Goal: Obtain resource: Download file/media

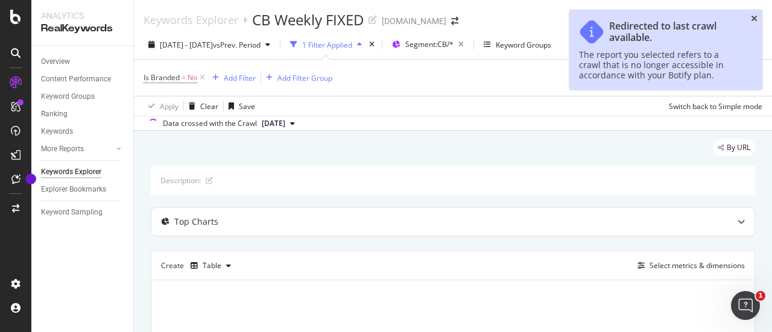
click at [754, 20] on icon "close toast" at bounding box center [754, 18] width 7 height 8
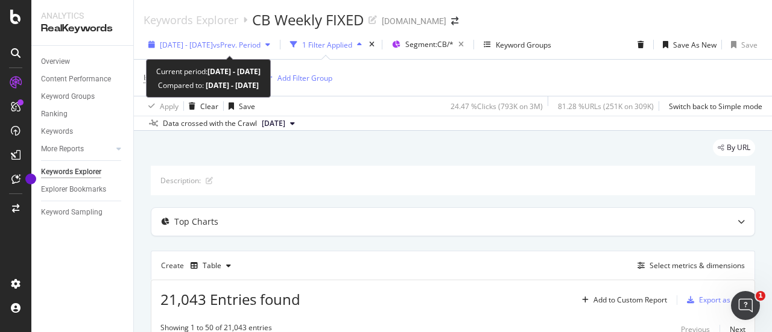
click at [213, 45] on span "[DATE] - [DATE]" at bounding box center [186, 45] width 53 height 10
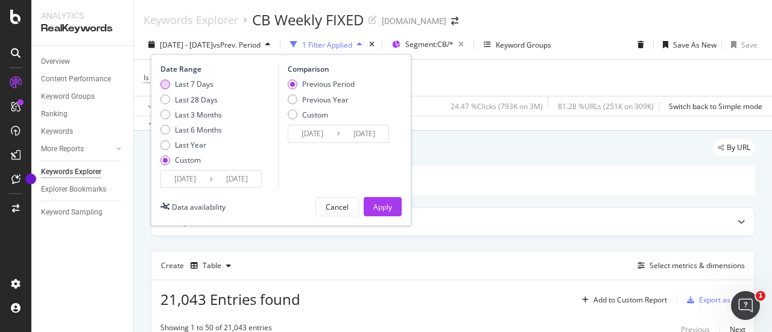
click at [198, 86] on div "Last 7 Days" at bounding box center [194, 84] width 39 height 10
type input "[DATE]"
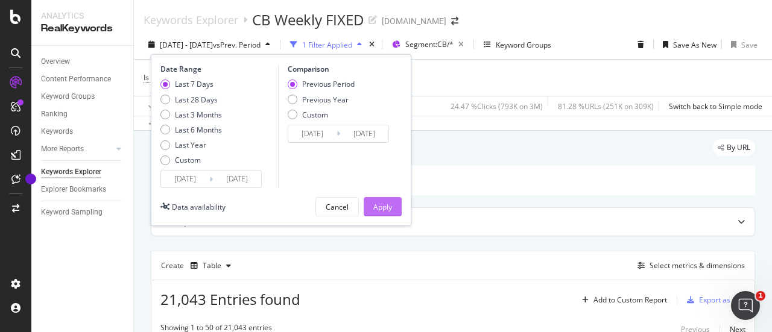
click at [379, 208] on div "Apply" at bounding box center [382, 207] width 19 height 10
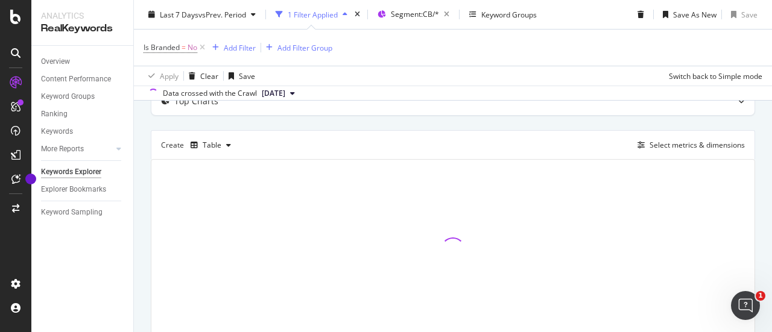
scroll to position [170, 0]
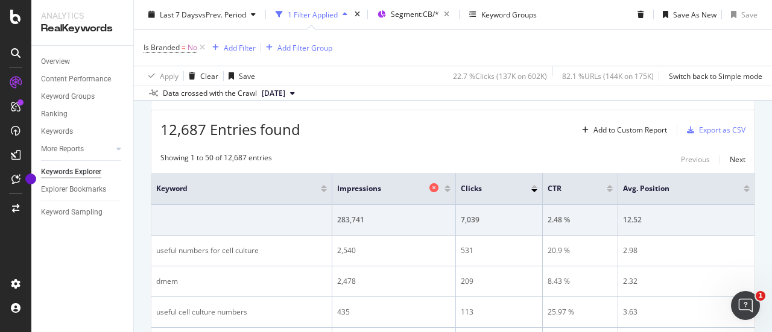
click at [439, 187] on div at bounding box center [435, 189] width 12 height 12
click at [435, 187] on icon at bounding box center [433, 187] width 9 height 9
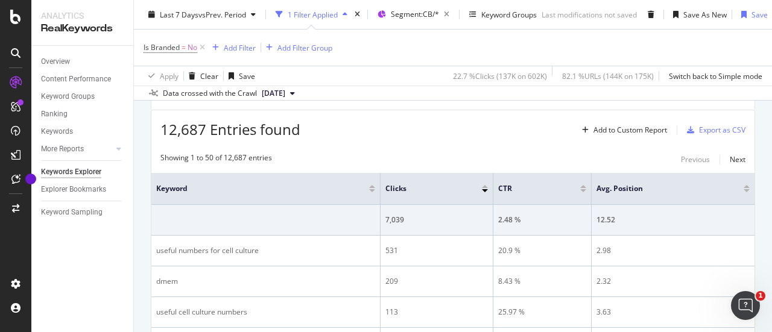
click at [566, 181] on th "CTR" at bounding box center [542, 189] width 98 height 32
click at [565, 184] on icon at bounding box center [569, 187] width 9 height 9
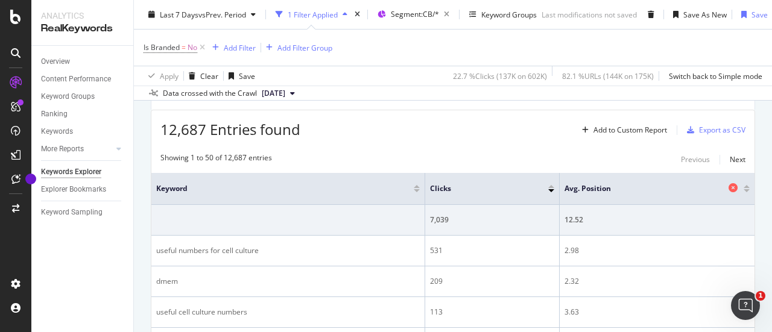
click at [728, 185] on icon at bounding box center [732, 187] width 9 height 9
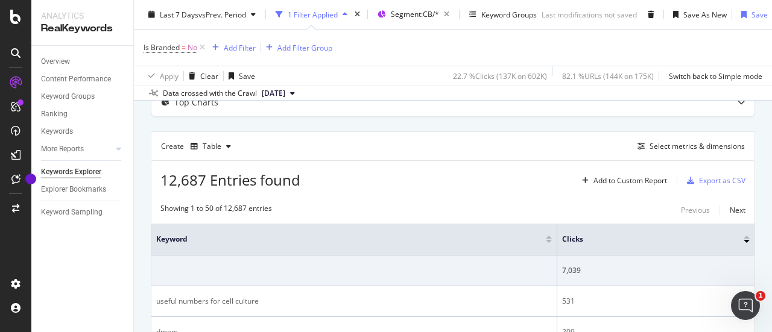
scroll to position [49, 0]
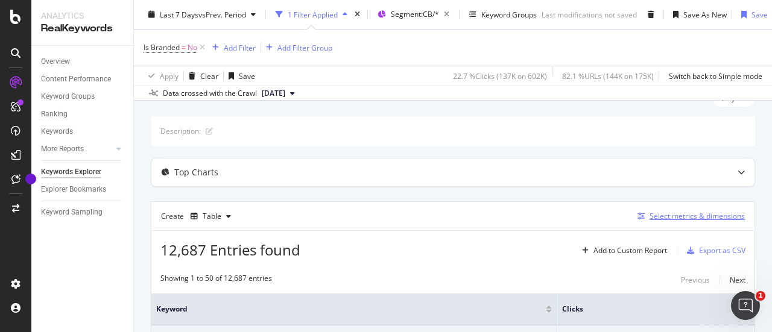
click at [660, 215] on div "Select metrics & dimensions" at bounding box center [696, 216] width 95 height 10
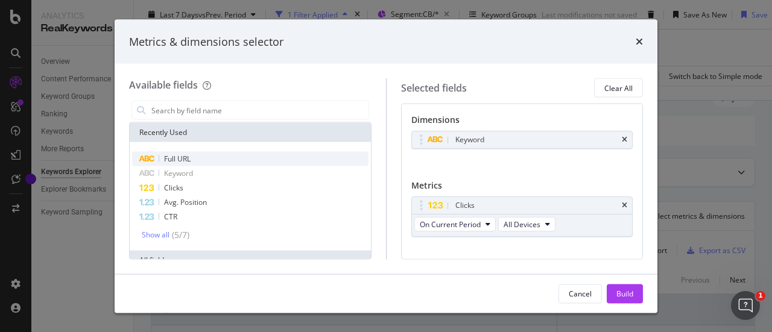
click at [187, 163] on span "Full URL" at bounding box center [177, 159] width 27 height 10
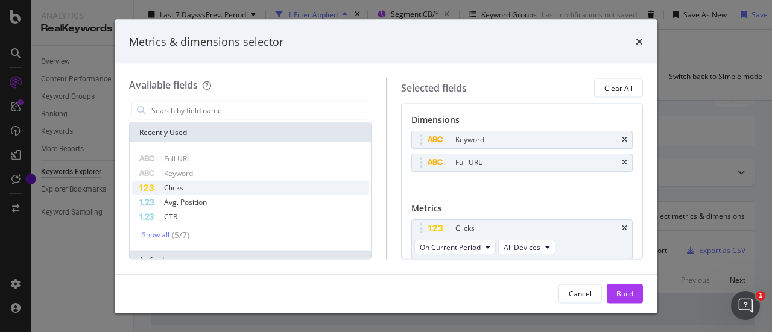
click at [170, 187] on span "Clicks" at bounding box center [173, 188] width 19 height 10
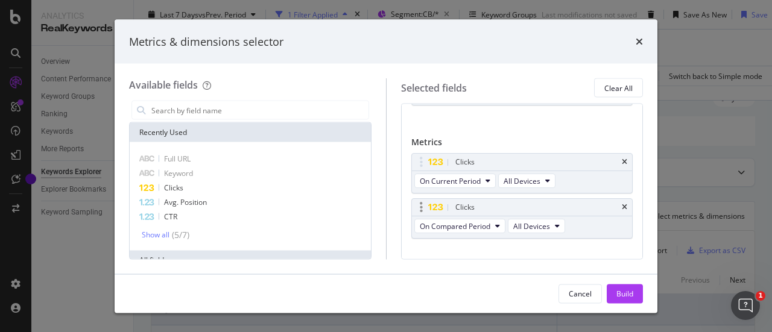
scroll to position [83, 0]
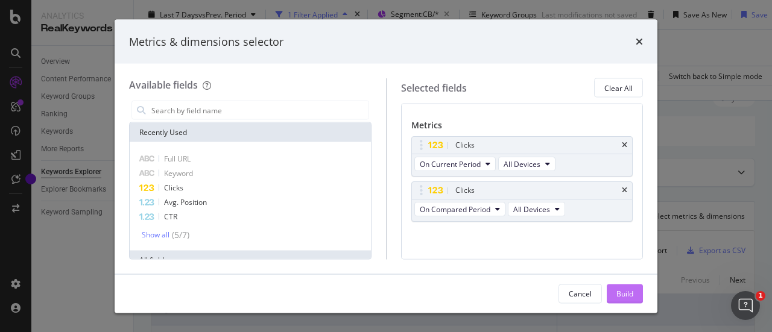
click at [624, 293] on div "Build" at bounding box center [624, 293] width 17 height 10
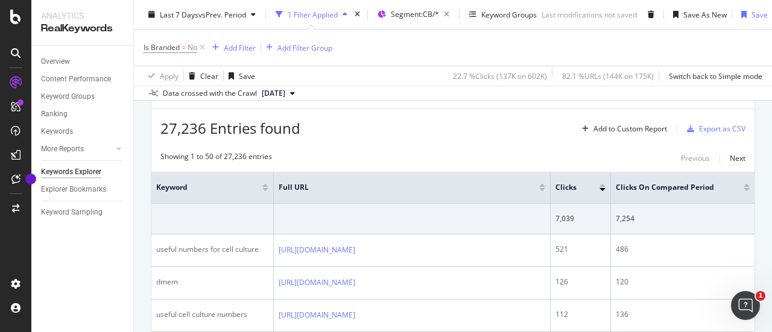
scroll to position [181, 0]
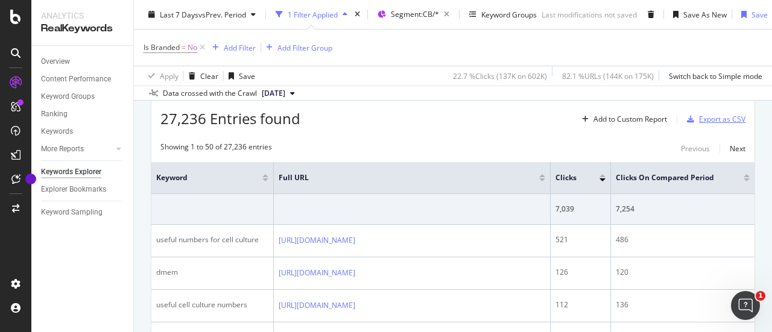
click at [702, 121] on div "Export as CSV" at bounding box center [722, 119] width 46 height 10
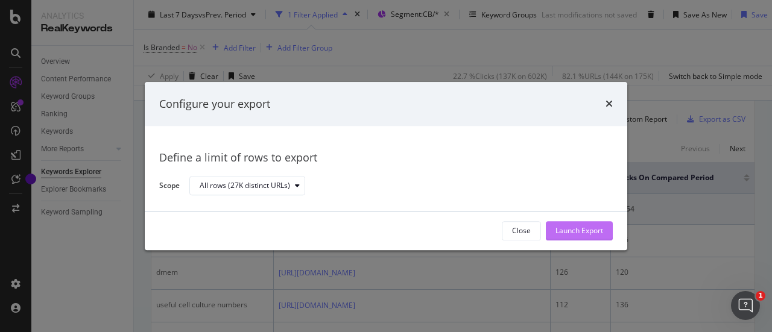
click at [587, 234] on div "Launch Export" at bounding box center [579, 231] width 48 height 10
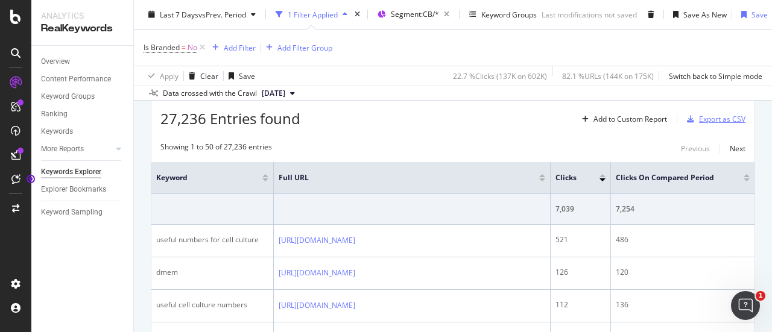
click at [699, 114] on div "Export as CSV" at bounding box center [722, 119] width 46 height 10
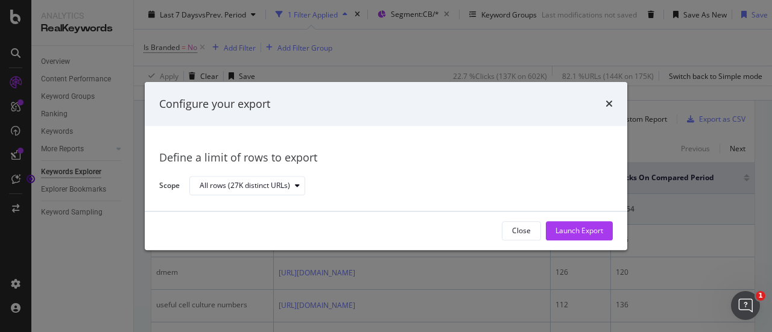
click at [566, 241] on div "Close Launch Export" at bounding box center [386, 231] width 482 height 39
click at [571, 233] on div "Launch Export" at bounding box center [579, 231] width 48 height 10
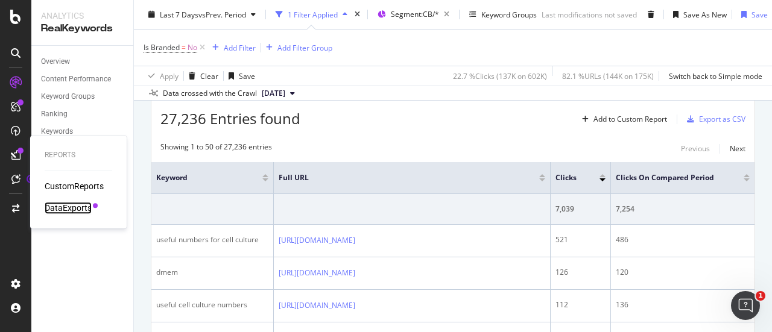
click at [78, 207] on div "DataExports" at bounding box center [68, 208] width 47 height 12
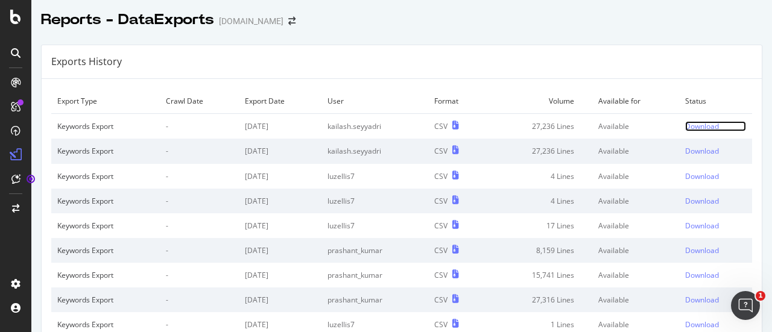
click at [687, 121] on div "Download" at bounding box center [702, 126] width 34 height 10
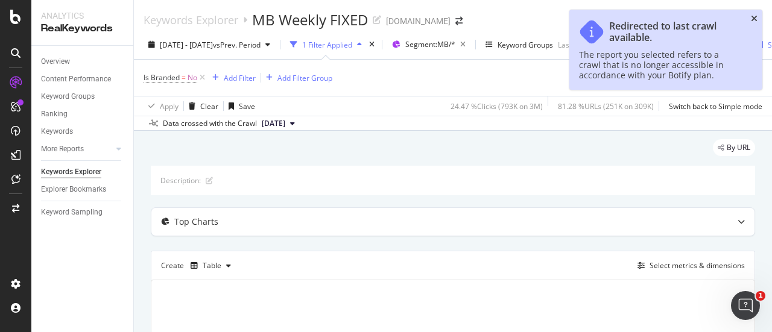
click at [751, 19] on icon "close toast" at bounding box center [754, 18] width 7 height 8
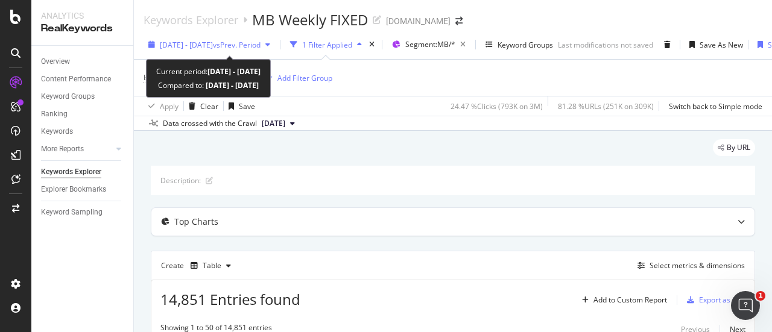
click at [222, 50] on div "[DATE] - [DATE] vs Prev. Period" at bounding box center [208, 45] width 131 height 18
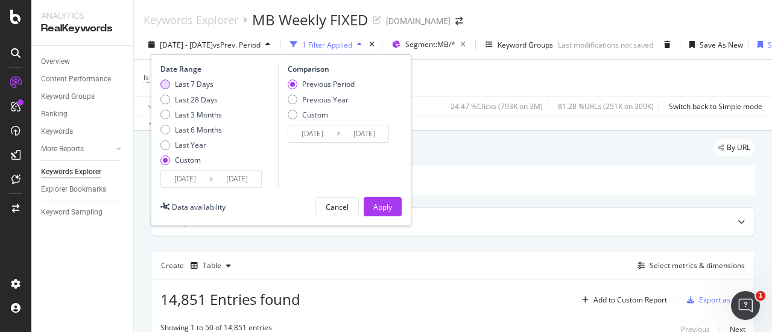
click at [194, 80] on div "Last 7 Days" at bounding box center [194, 84] width 39 height 10
type input "[DATE]"
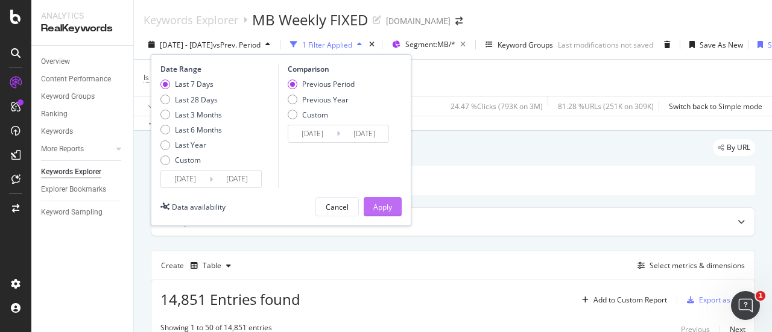
click at [385, 206] on div "Apply" at bounding box center [382, 207] width 19 height 10
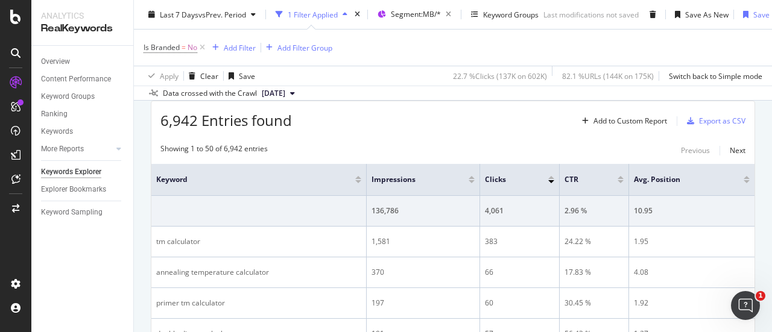
scroll to position [181, 0]
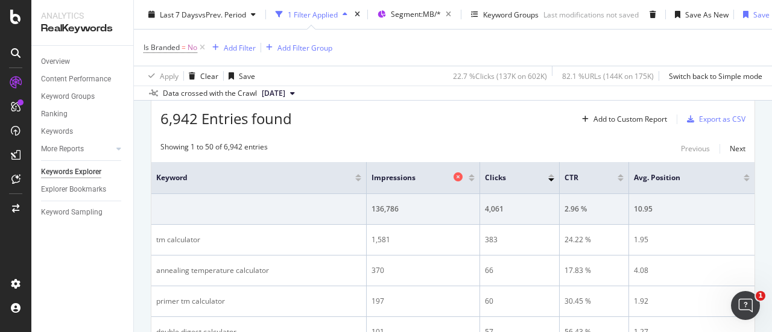
click at [461, 176] on icon at bounding box center [457, 176] width 9 height 9
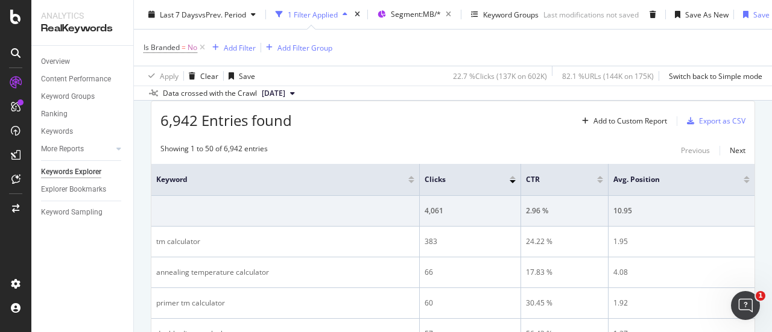
scroll to position [181, 0]
click at [582, 175] on icon at bounding box center [586, 176] width 9 height 9
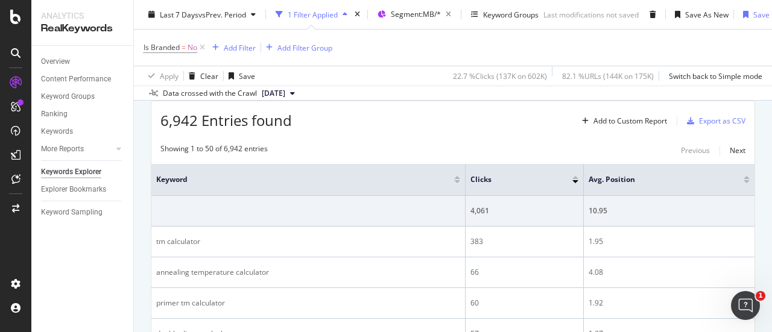
scroll to position [181, 0]
click at [728, 177] on icon at bounding box center [732, 176] width 9 height 9
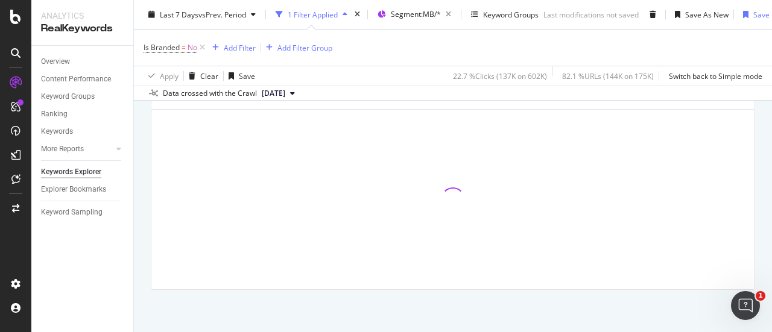
scroll to position [181, 0]
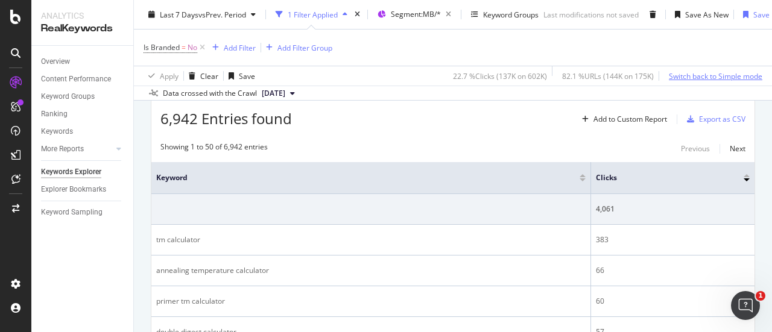
click at [690, 73] on div "Switch back to Simple mode" at bounding box center [715, 76] width 93 height 10
click at [690, 73] on div "Switch to Advanced Mode" at bounding box center [719, 76] width 86 height 10
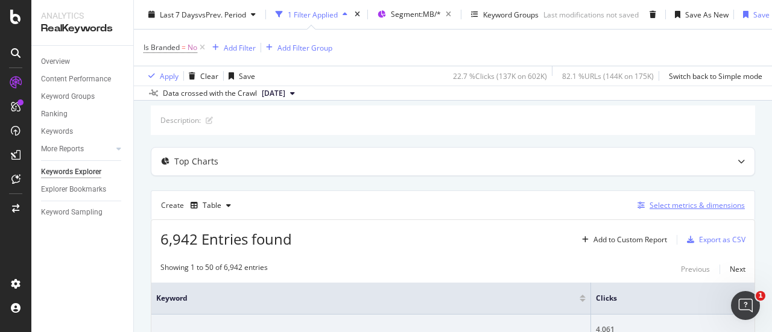
click at [685, 201] on div "Select metrics & dimensions" at bounding box center [696, 205] width 95 height 10
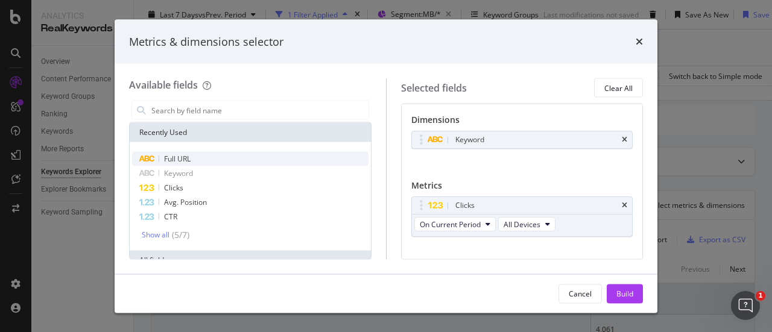
click at [181, 156] on span "Full URL" at bounding box center [177, 159] width 27 height 10
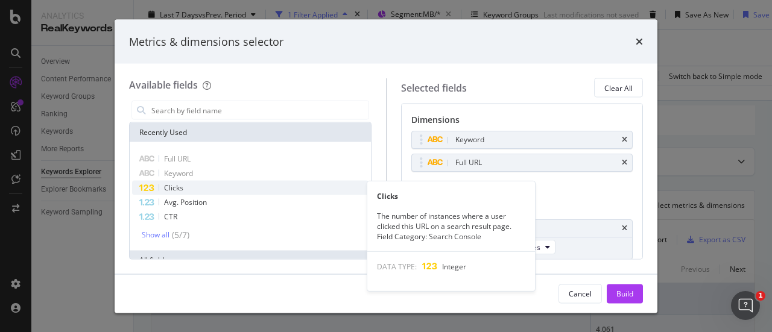
click at [186, 190] on div "Clicks" at bounding box center [250, 188] width 236 height 14
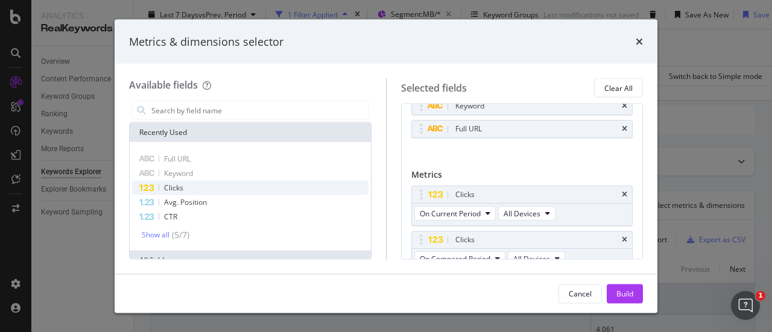
scroll to position [43, 0]
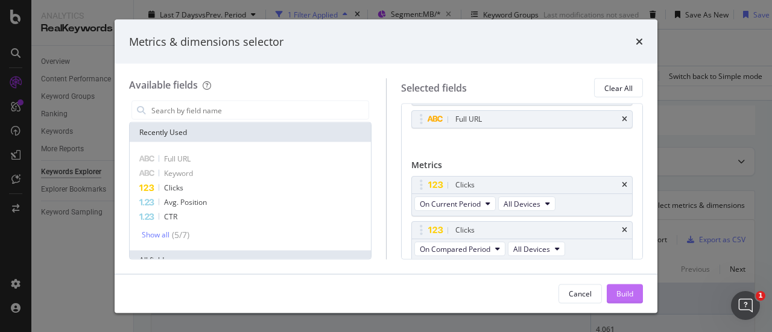
click at [631, 295] on div "Build" at bounding box center [624, 293] width 17 height 10
